Goal: Transaction & Acquisition: Purchase product/service

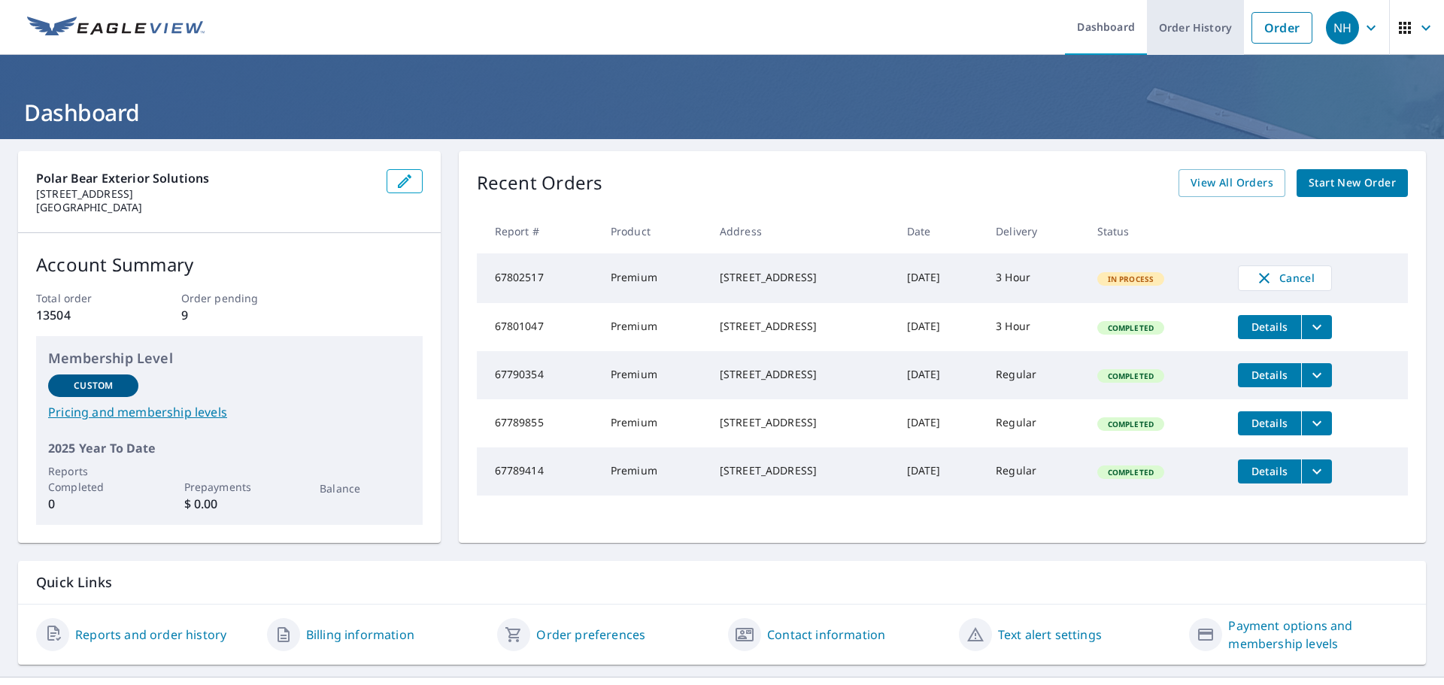
click at [1212, 29] on link "Order History" at bounding box center [1195, 27] width 97 height 55
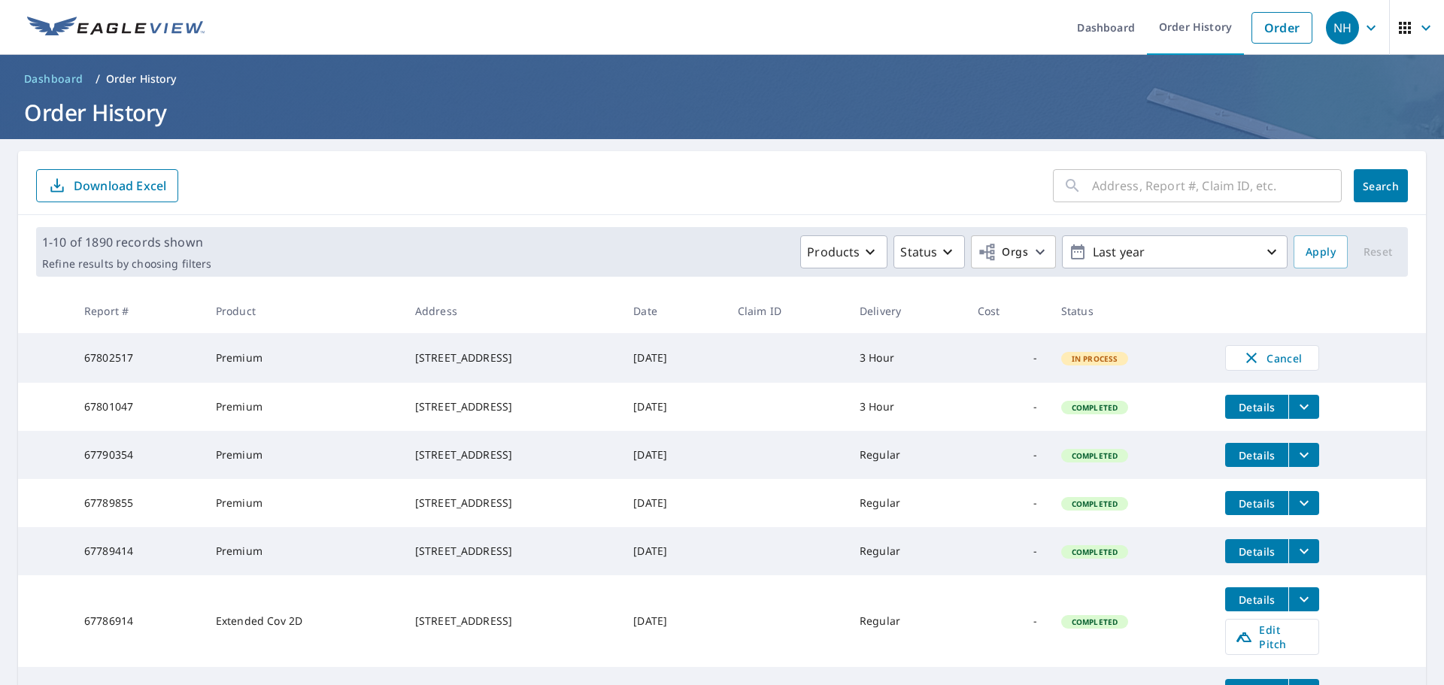
click at [1127, 178] on input "text" at bounding box center [1217, 186] width 250 height 42
paste input "[STREET_ADDRESS]"
type input "[STREET_ADDRESS]"
click at [1363, 194] on button "Search" at bounding box center [1381, 185] width 54 height 33
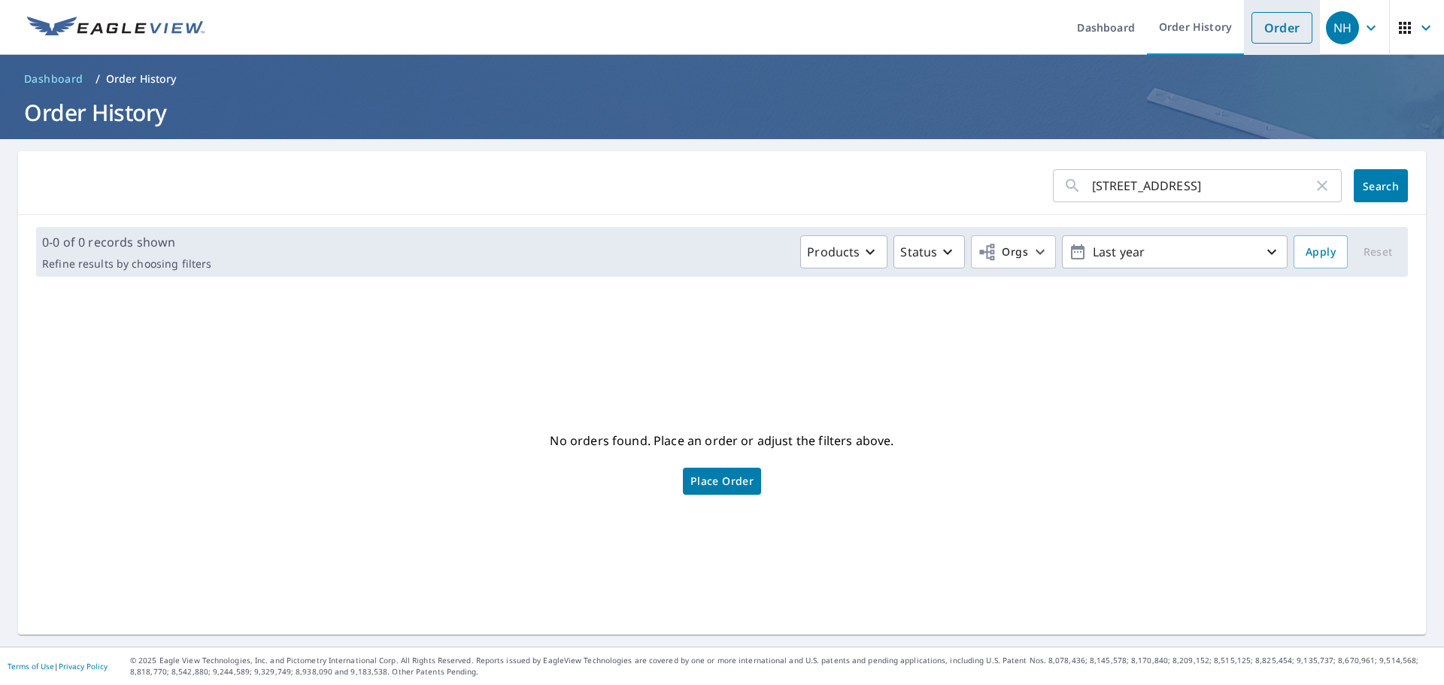
click at [1266, 21] on link "Order" at bounding box center [1281, 28] width 61 height 32
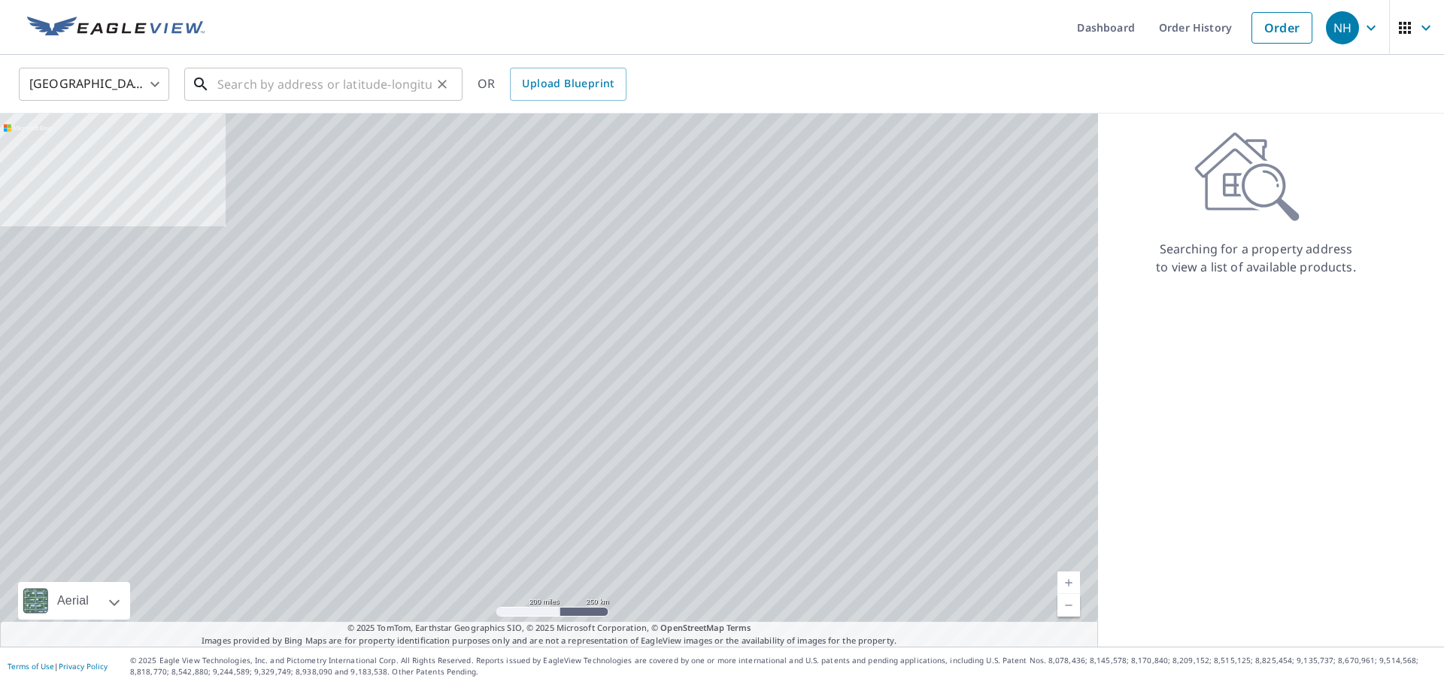
click at [324, 77] on input "text" at bounding box center [324, 84] width 214 height 42
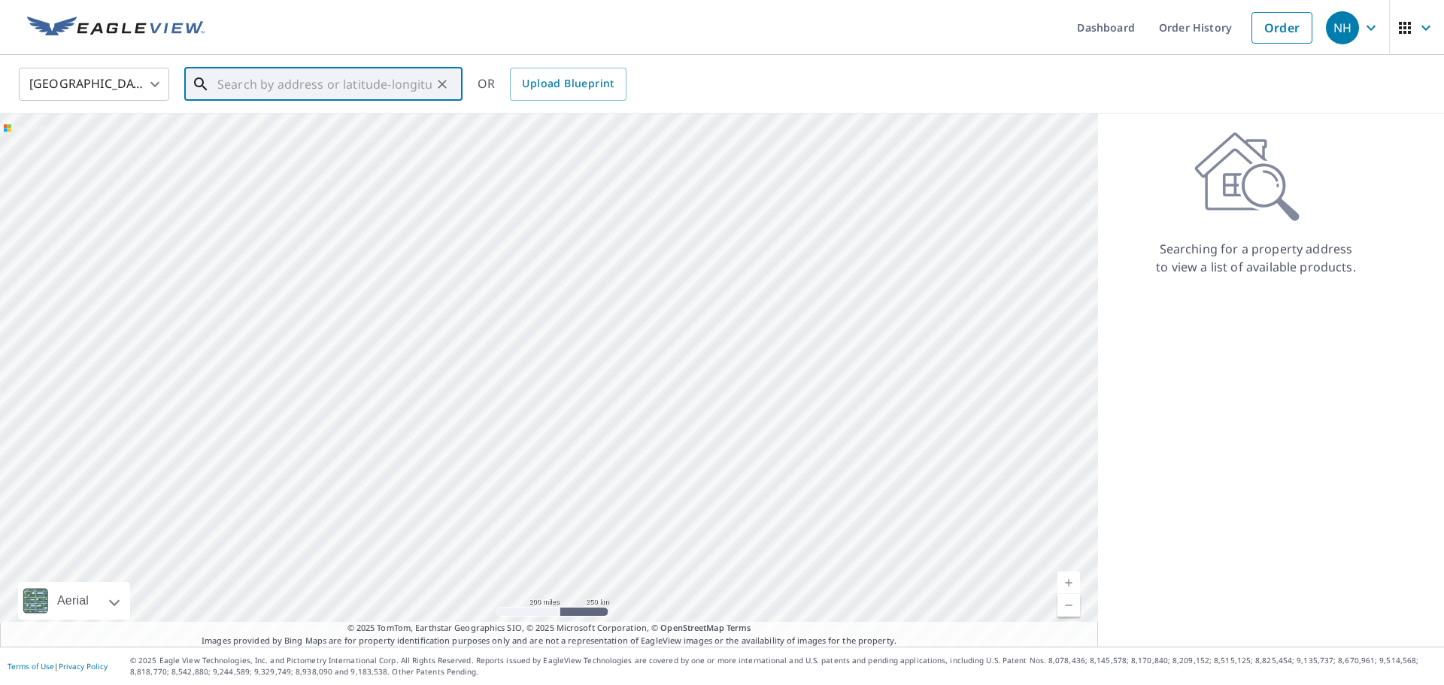
paste input "[STREET_ADDRESS]"
click at [321, 143] on p "[GEOGRAPHIC_DATA]" at bounding box center [332, 144] width 236 height 15
type input "[STREET_ADDRESS]"
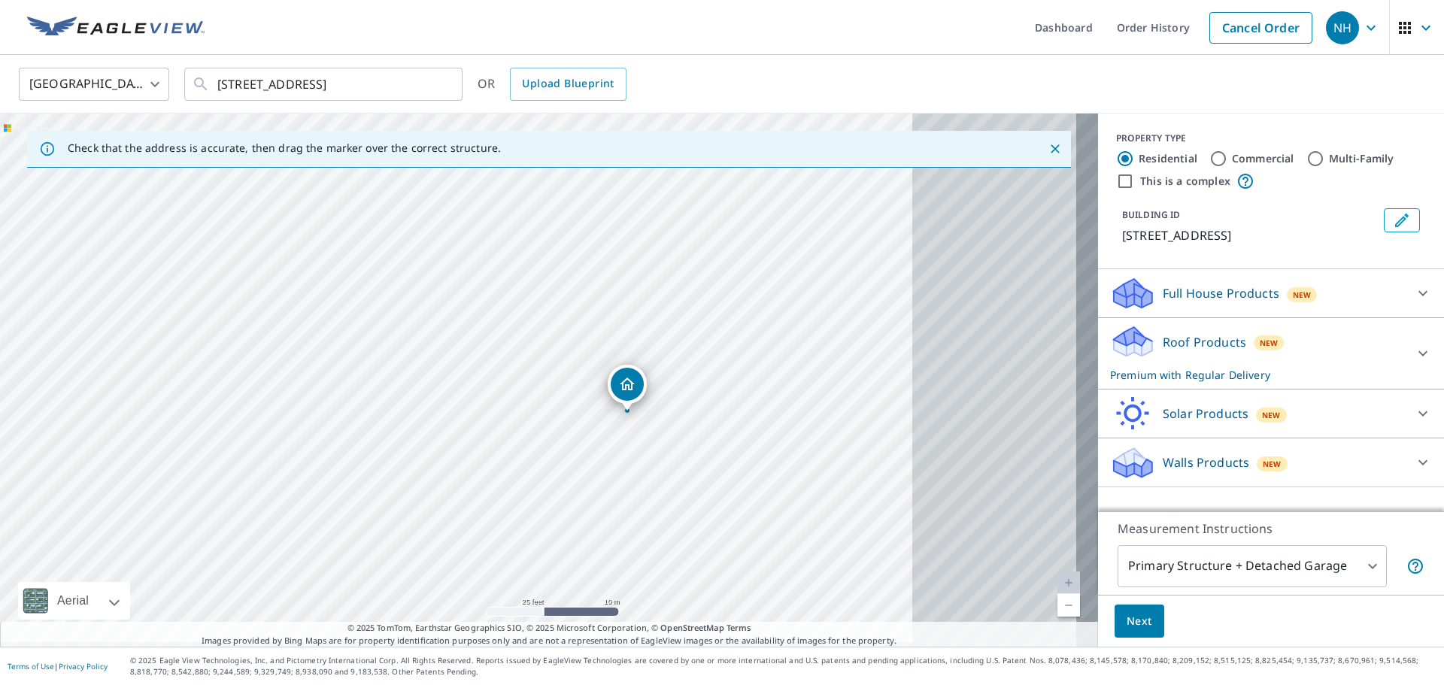
drag, startPoint x: 832, startPoint y: 508, endPoint x: 492, endPoint y: 485, distance: 340.7
click at [492, 485] on div "[STREET_ADDRESS]" at bounding box center [549, 380] width 1098 height 533
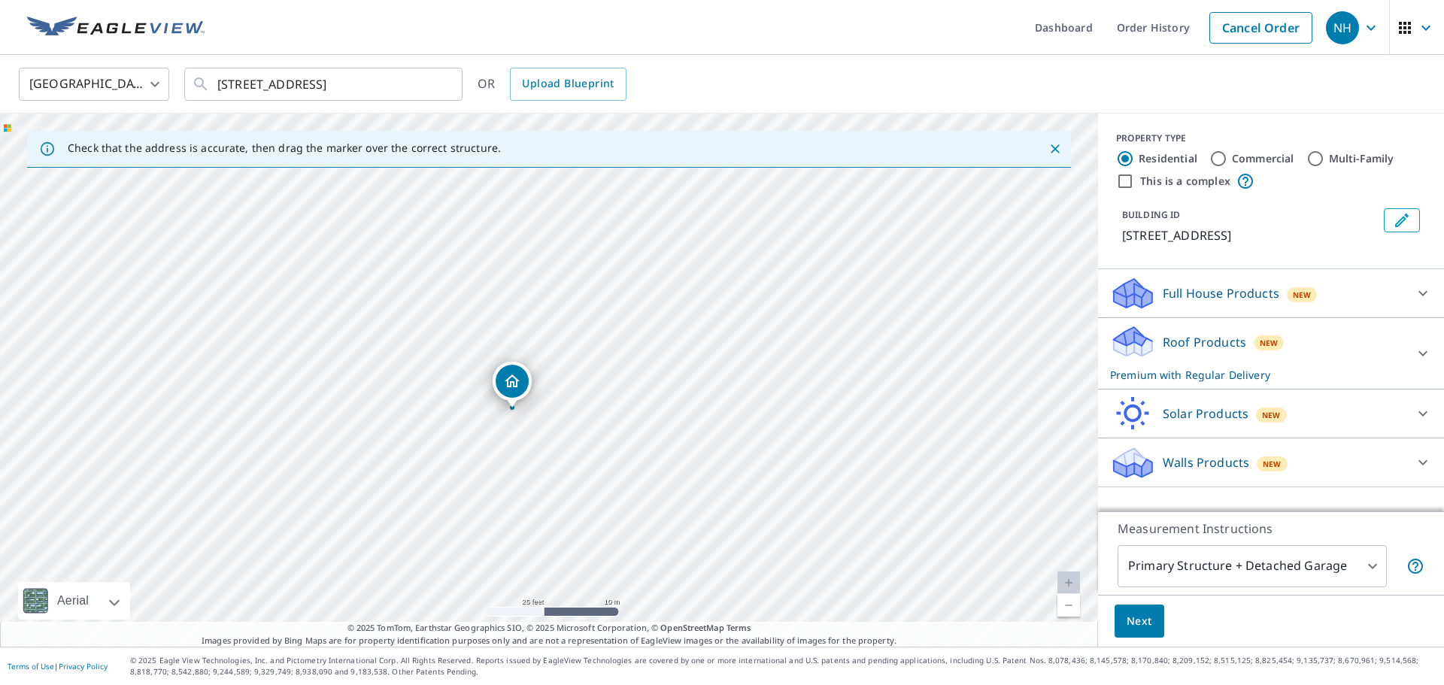
drag, startPoint x: 534, startPoint y: 387, endPoint x: 511, endPoint y: 389, distance: 22.6
click at [1147, 629] on span "Next" at bounding box center [1140, 621] width 26 height 19
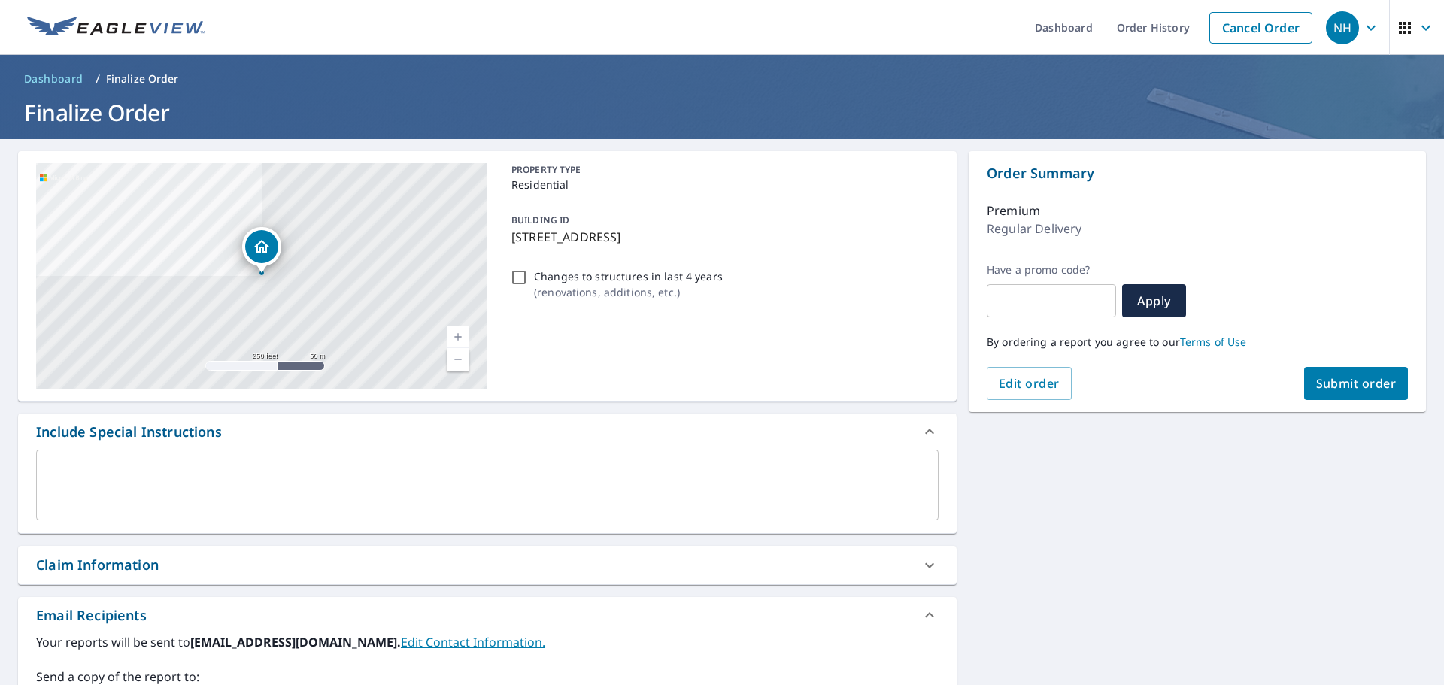
click at [1360, 391] on button "Submit order" at bounding box center [1356, 383] width 105 height 33
checkbox input "true"
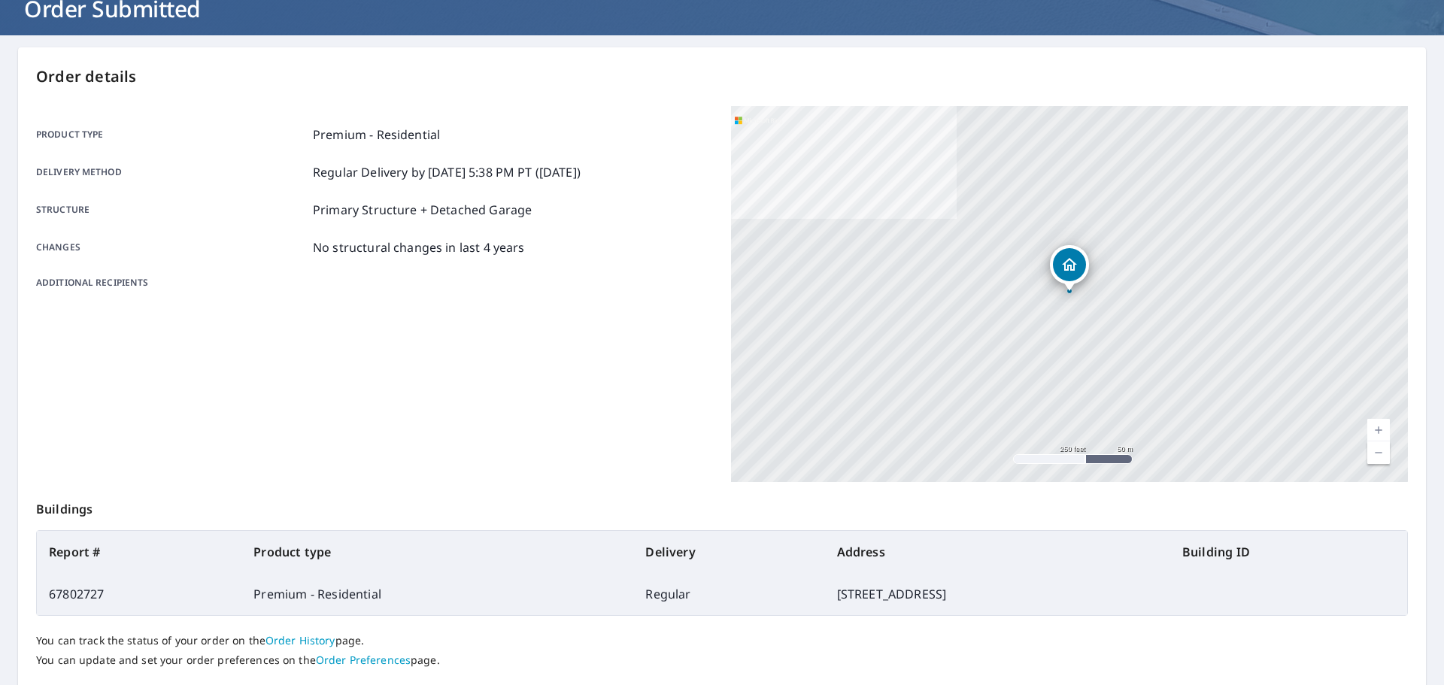
scroll to position [200, 0]
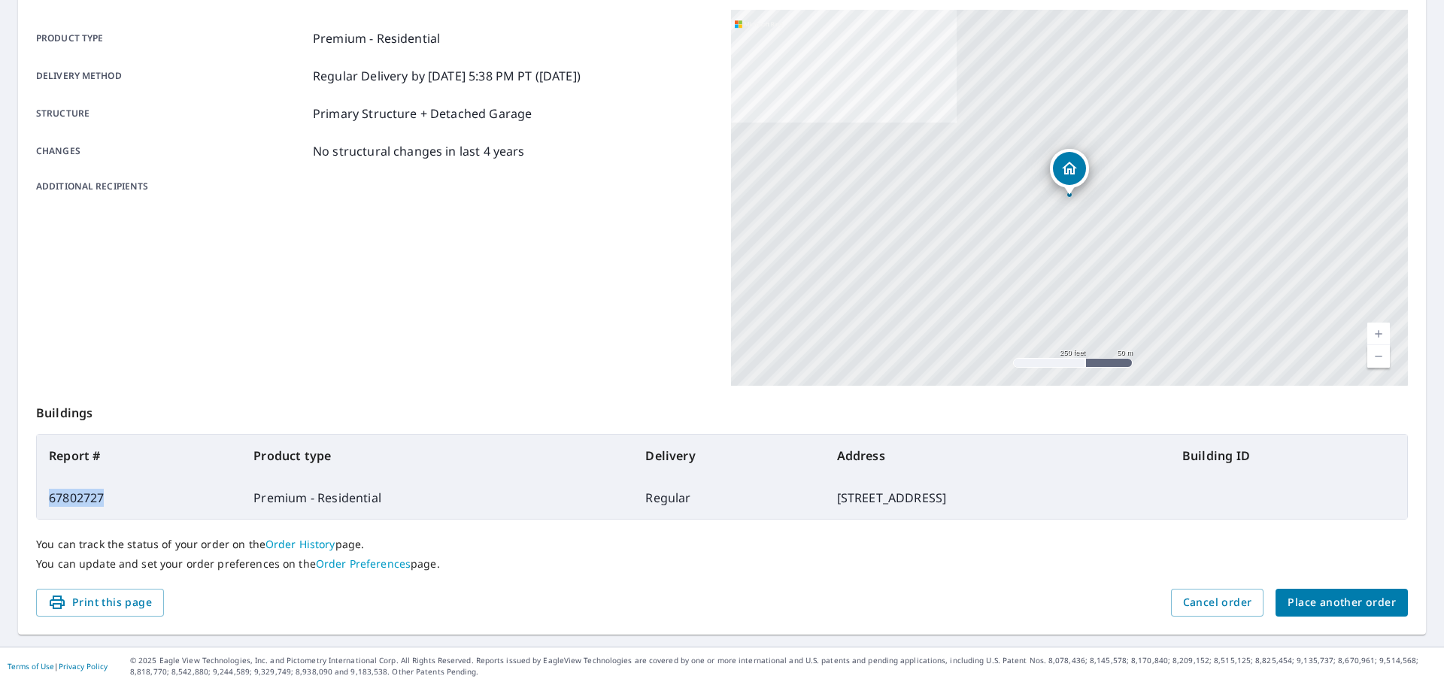
drag, startPoint x: 104, startPoint y: 499, endPoint x: 48, endPoint y: 496, distance: 55.7
click at [48, 496] on td "67802727" at bounding box center [139, 498] width 205 height 42
copy td "67802727"
